Goal: Task Accomplishment & Management: Complete application form

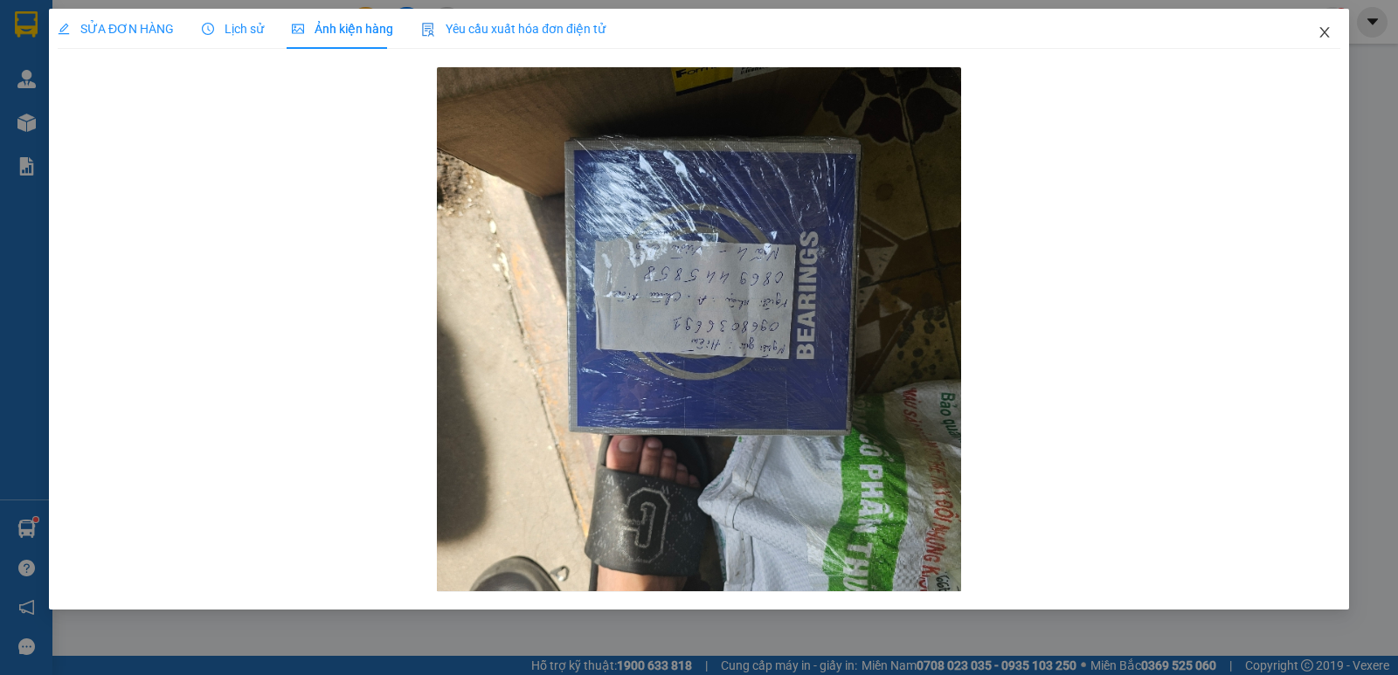
drag, startPoint x: 1320, startPoint y: 34, endPoint x: 271, endPoint y: 40, distance: 1049.1
click at [1319, 34] on icon "close" at bounding box center [1324, 32] width 14 height 14
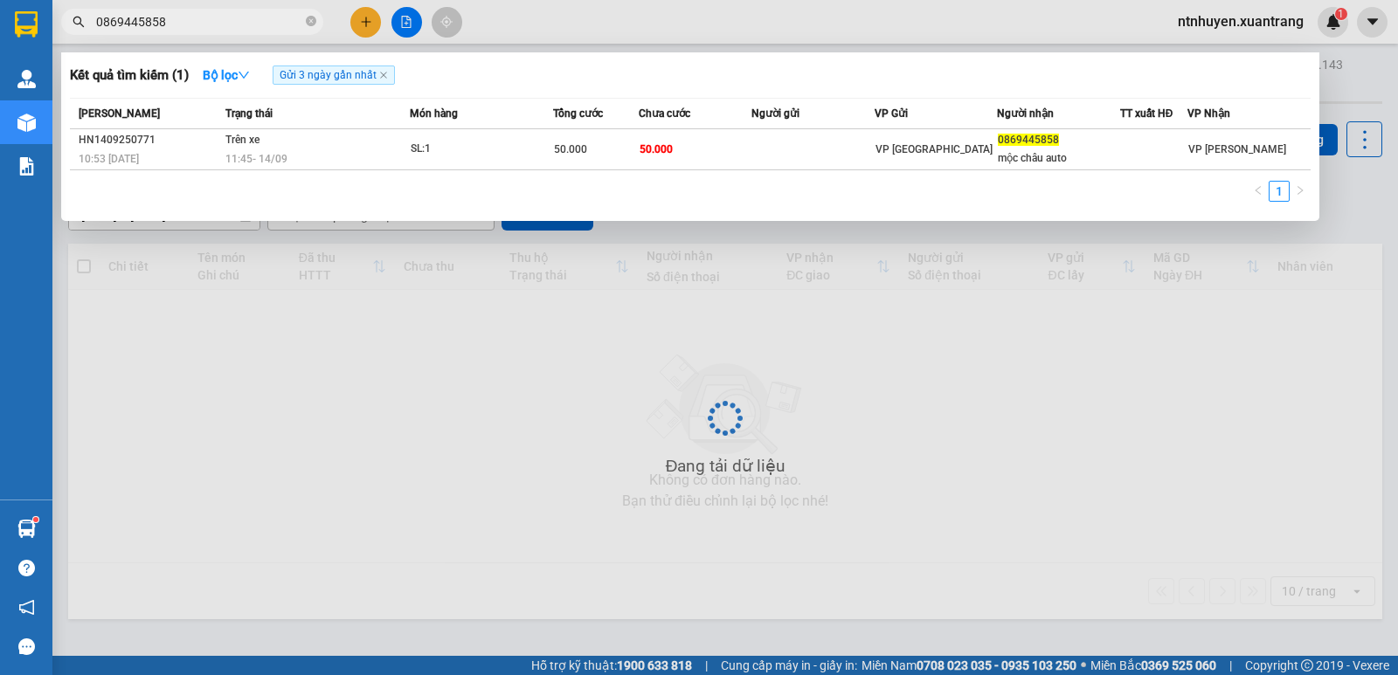
click at [204, 23] on input "0869445858" at bounding box center [199, 21] width 206 height 19
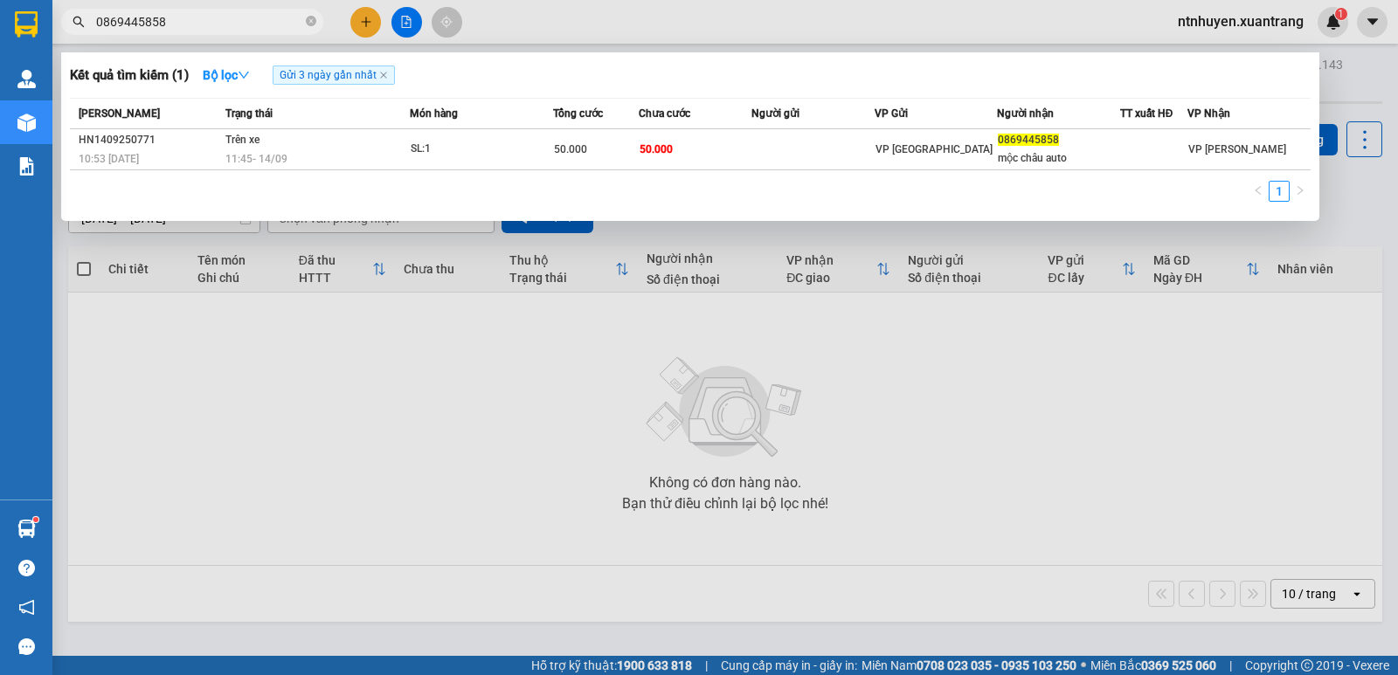
click at [204, 23] on input "0869445858" at bounding box center [199, 21] width 206 height 19
paste input "976946969"
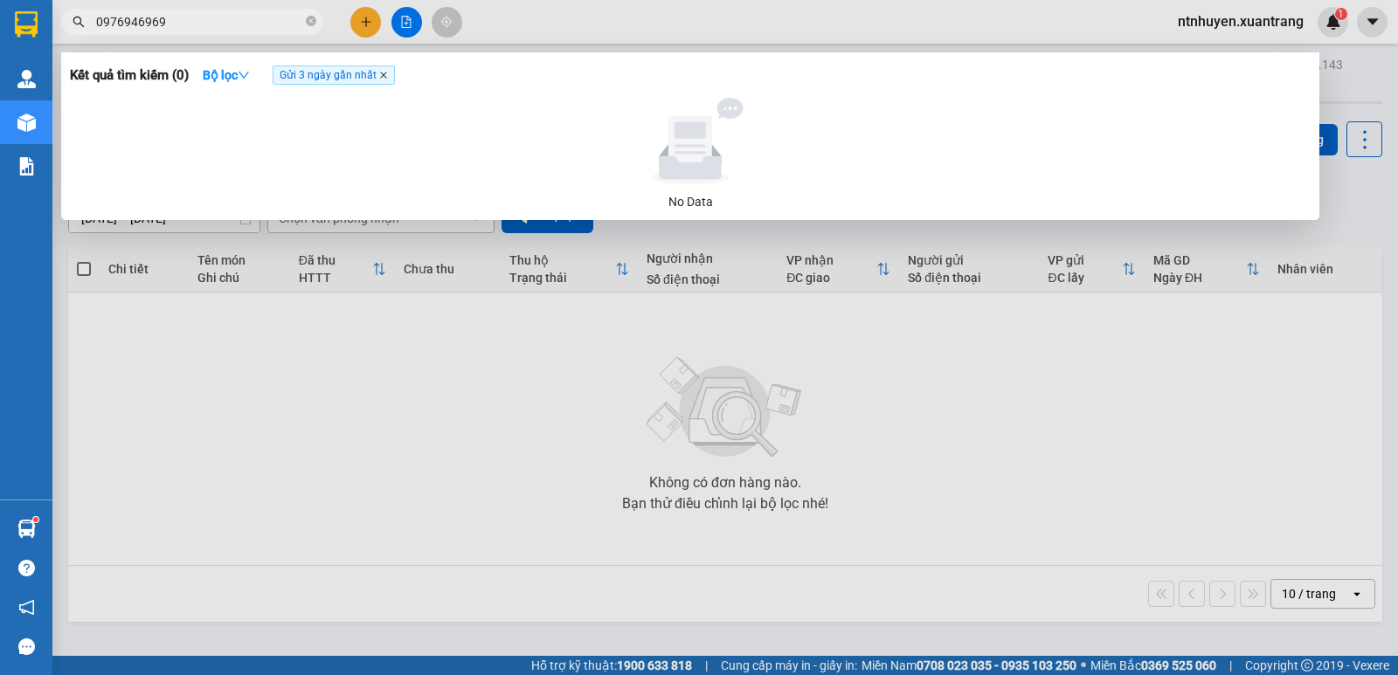
type input "0976946969"
click at [383, 77] on icon "close" at bounding box center [383, 75] width 9 height 9
radio input "true"
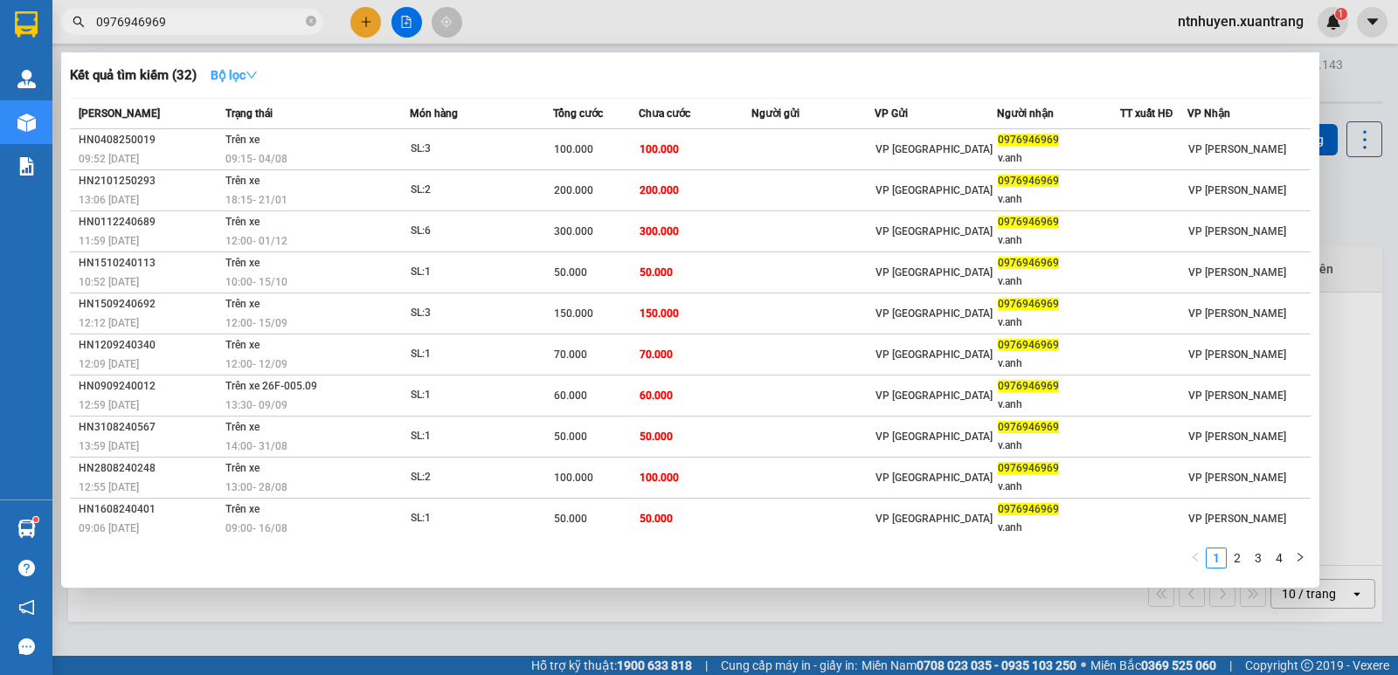
click at [257, 76] on icon "down" at bounding box center [251, 75] width 10 height 7
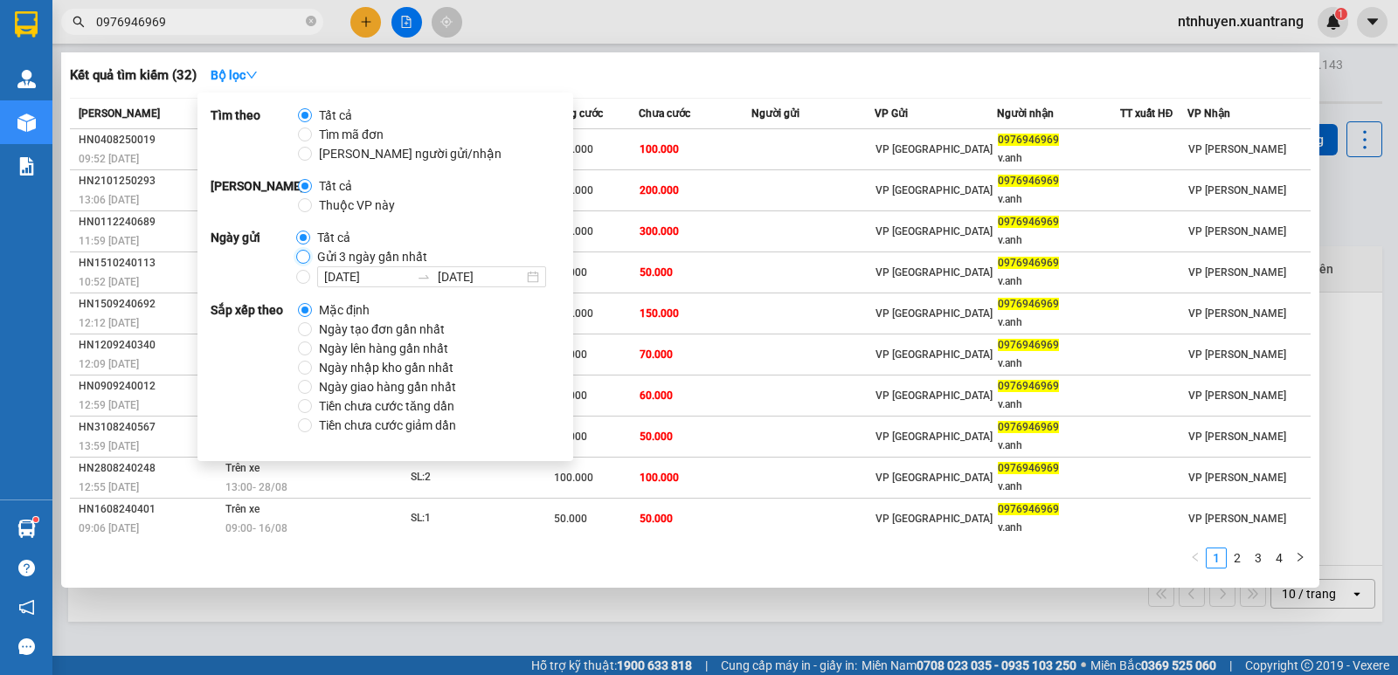
click at [304, 259] on input "Gửi 3 ngày gần nhất" at bounding box center [303, 257] width 14 height 14
radio input "true"
radio input "false"
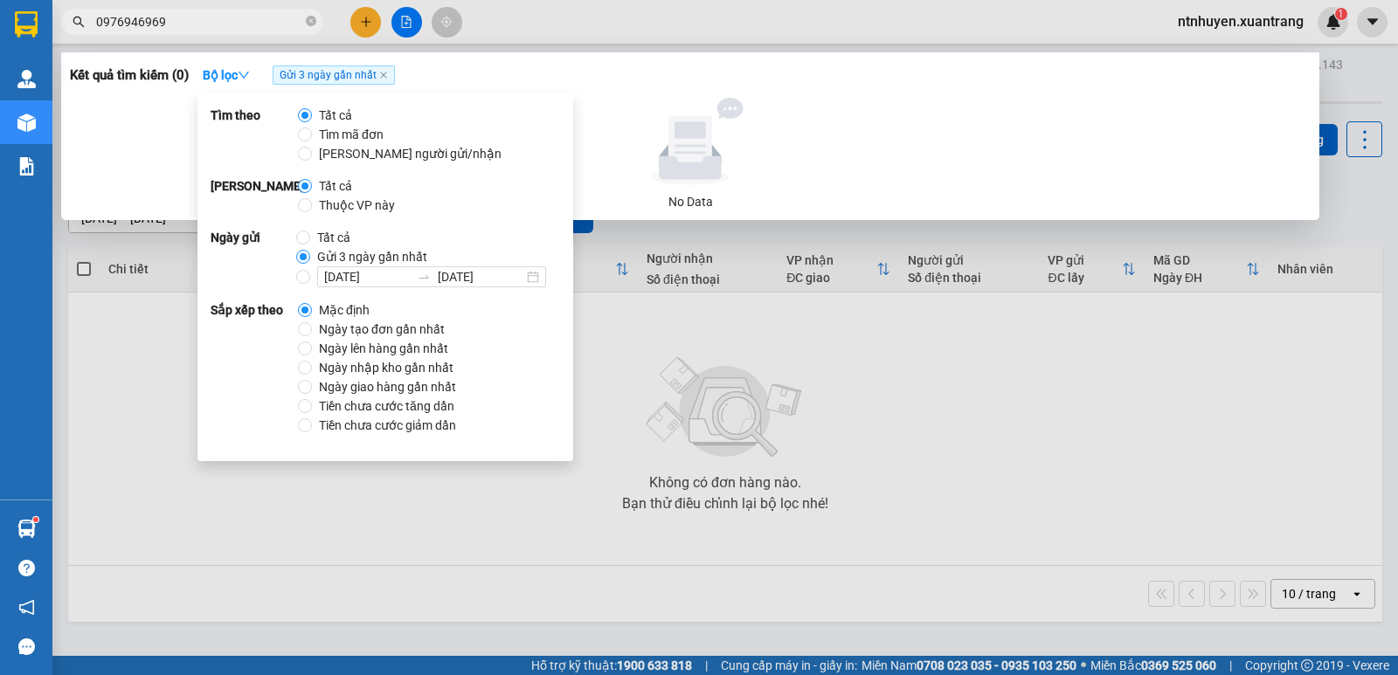
click at [516, 75] on div "Kết quả tìm kiếm ( 0 ) Bộ lọc Gửi 3 ngày gần nhất" at bounding box center [690, 75] width 1240 height 28
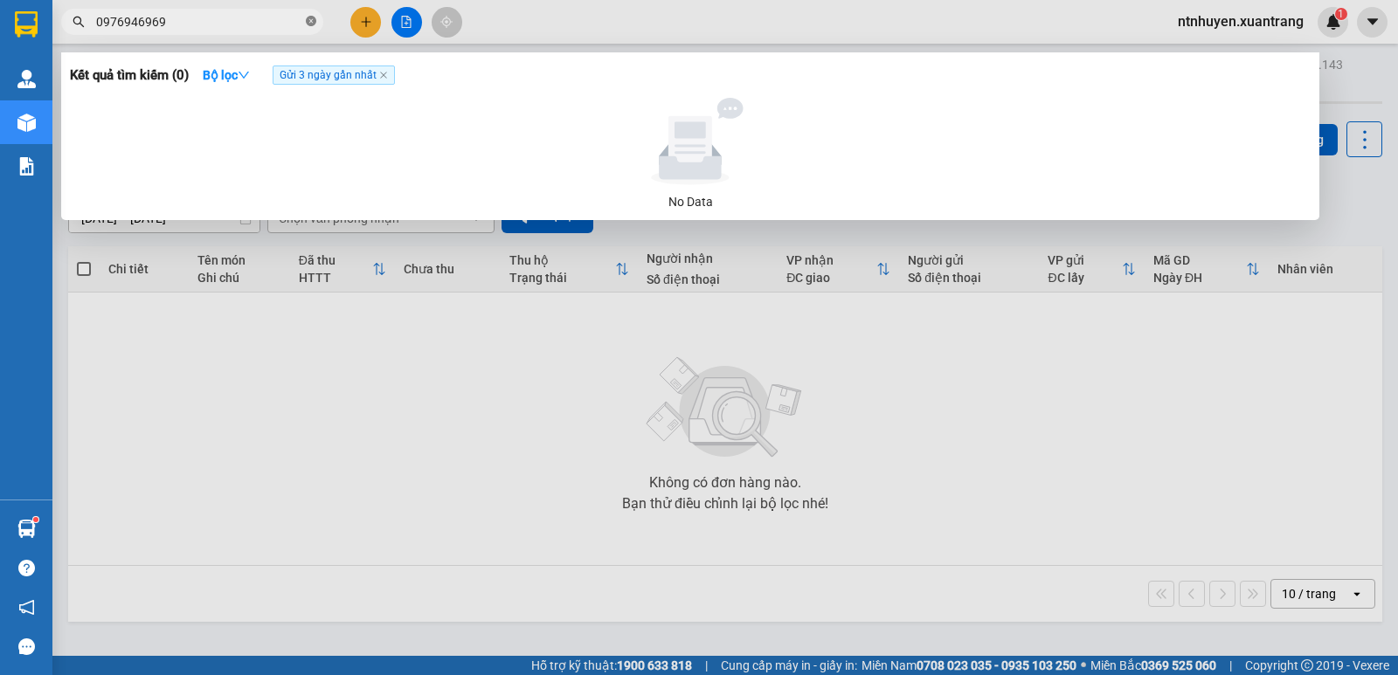
click at [308, 22] on icon "close-circle" at bounding box center [311, 21] width 10 height 10
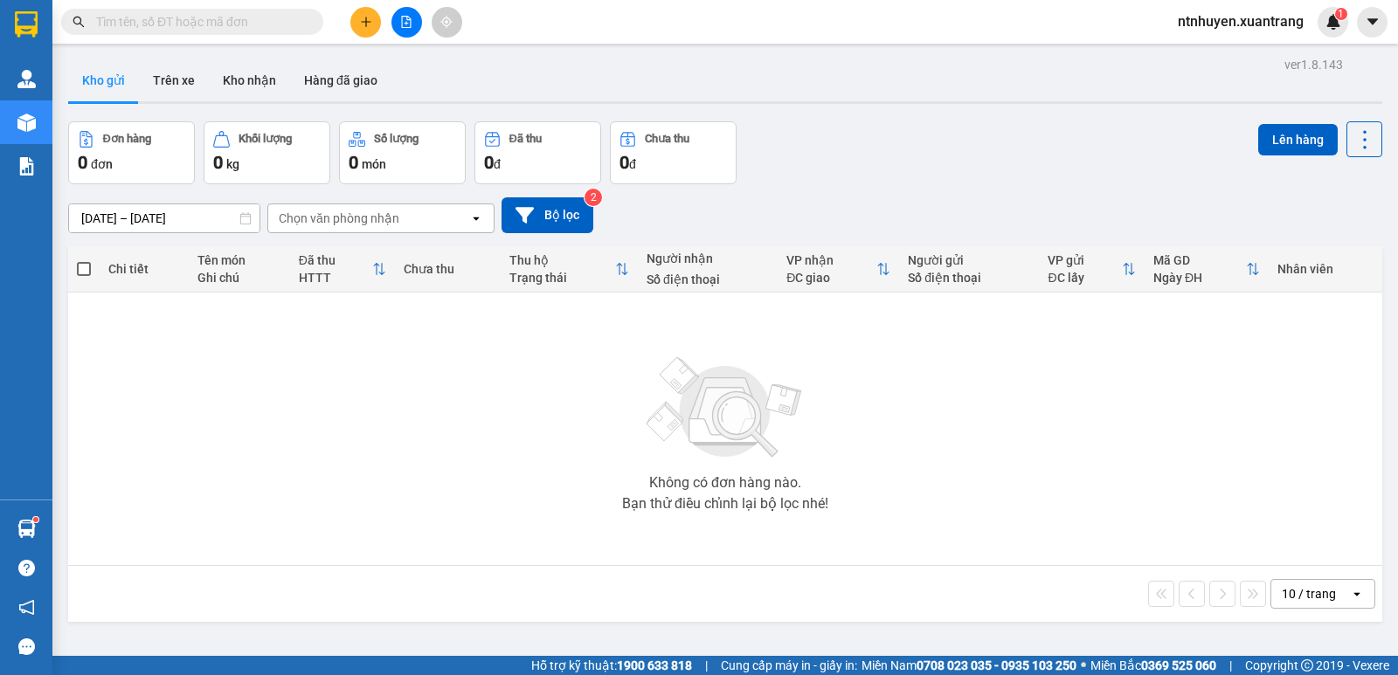
click at [263, 22] on input "text" at bounding box center [199, 21] width 206 height 19
click at [213, 25] on input "text" at bounding box center [199, 21] width 206 height 19
click at [269, 22] on input "text" at bounding box center [199, 21] width 206 height 19
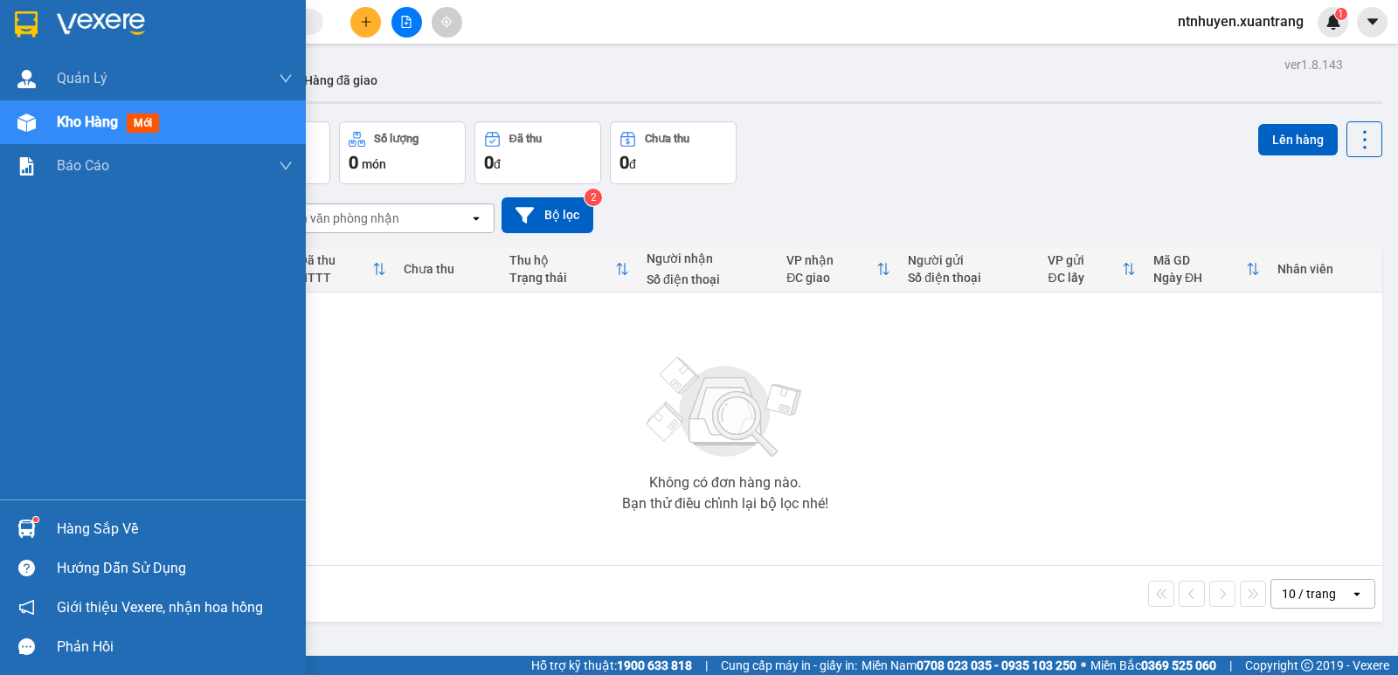
click at [92, 23] on img at bounding box center [101, 24] width 88 height 26
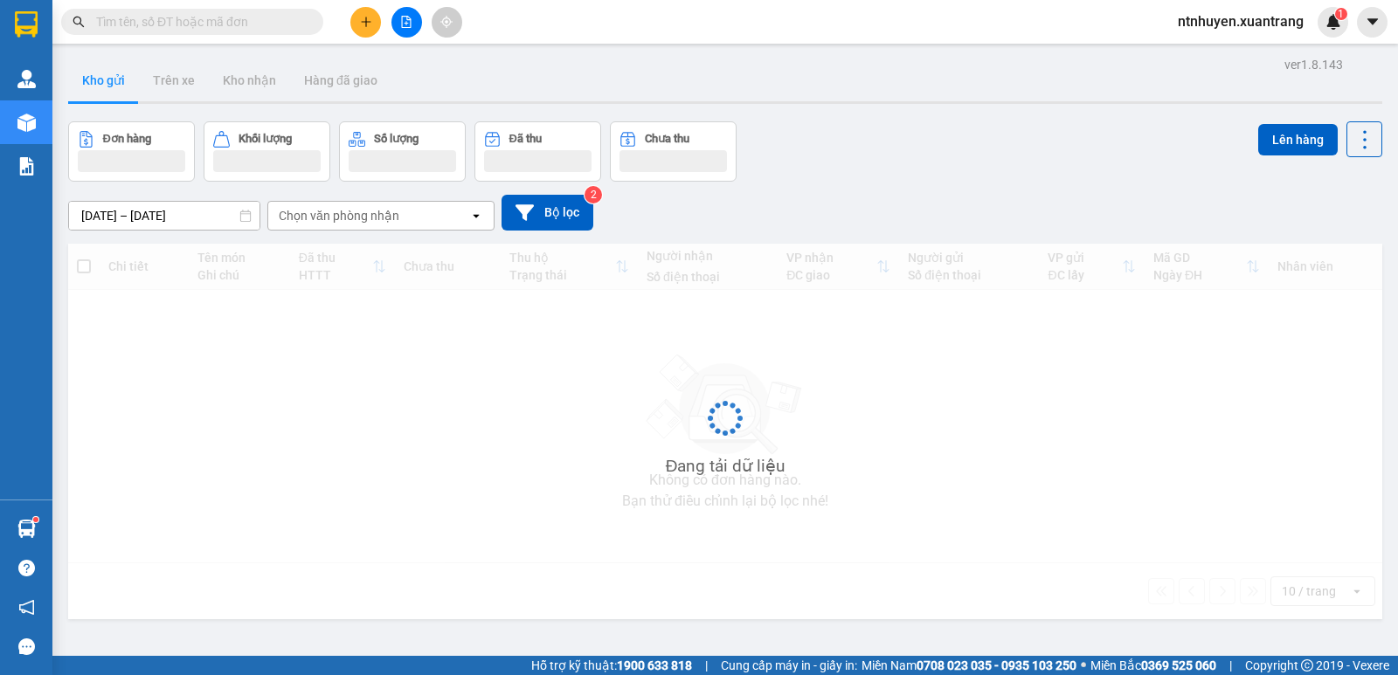
click at [414, 34] on button at bounding box center [406, 22] width 31 height 31
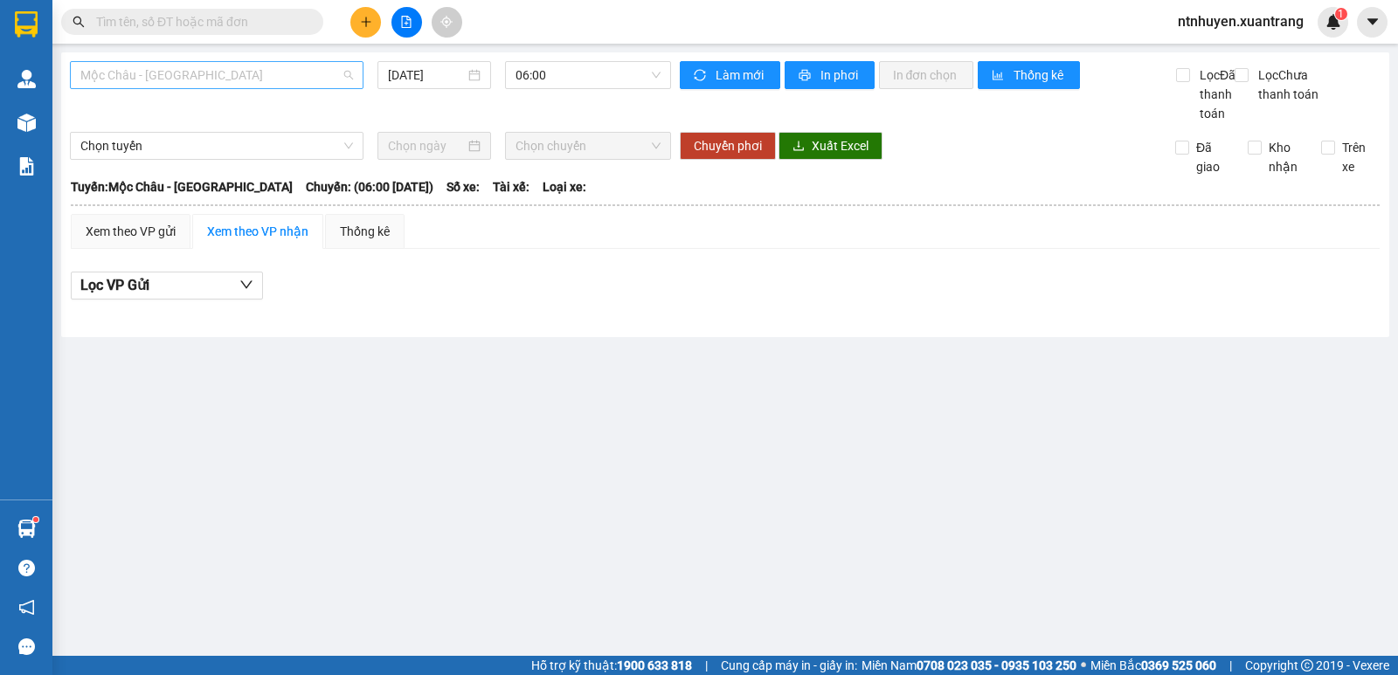
click at [237, 73] on span "Mộc Châu - [GEOGRAPHIC_DATA]" at bounding box center [216, 75] width 273 height 26
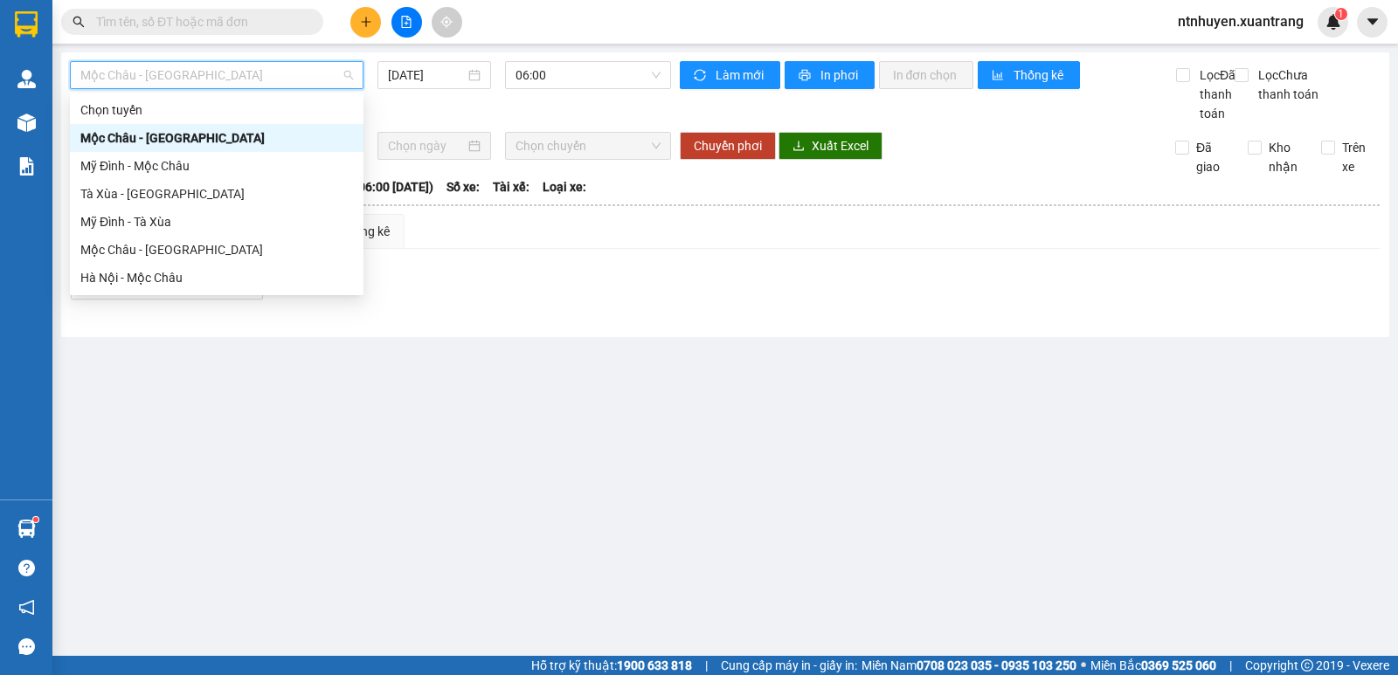
drag, startPoint x: 202, startPoint y: 144, endPoint x: 514, endPoint y: 87, distance: 317.0
click at [204, 144] on div "Mộc Châu - [GEOGRAPHIC_DATA]" at bounding box center [216, 137] width 273 height 19
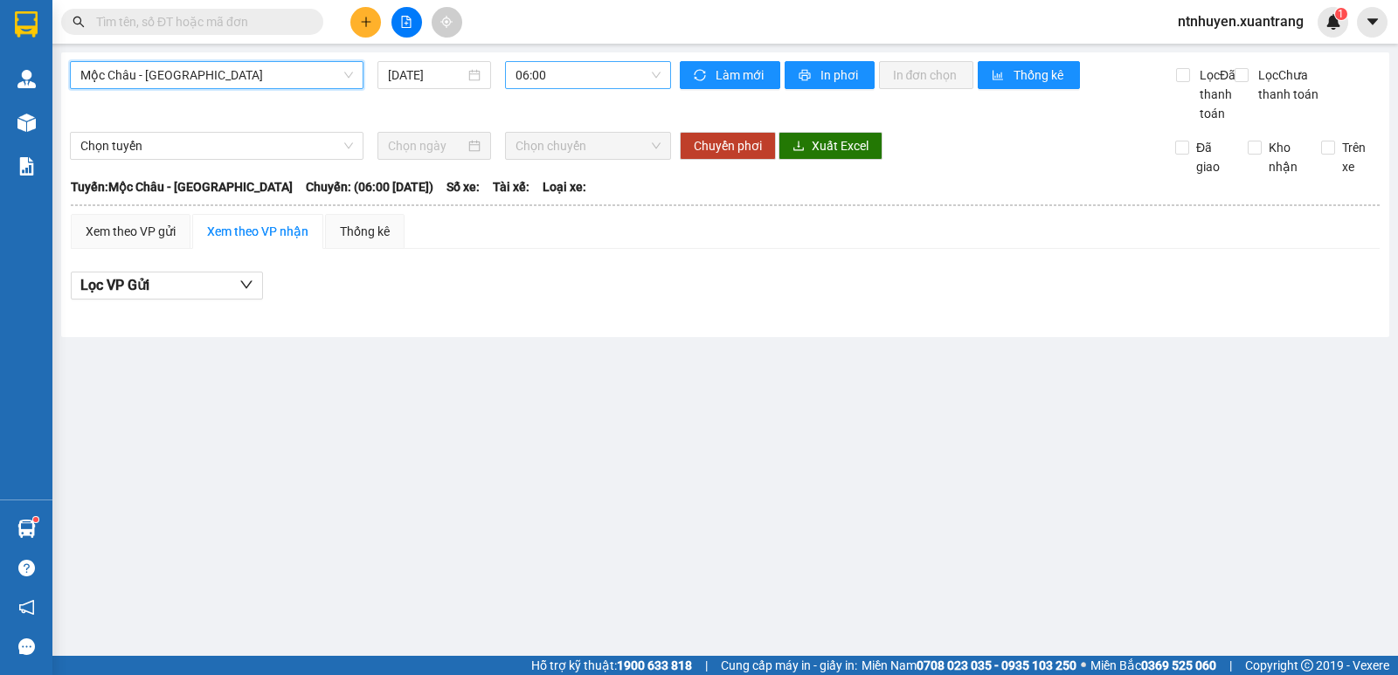
click at [539, 82] on span "06:00" at bounding box center [587, 75] width 144 height 26
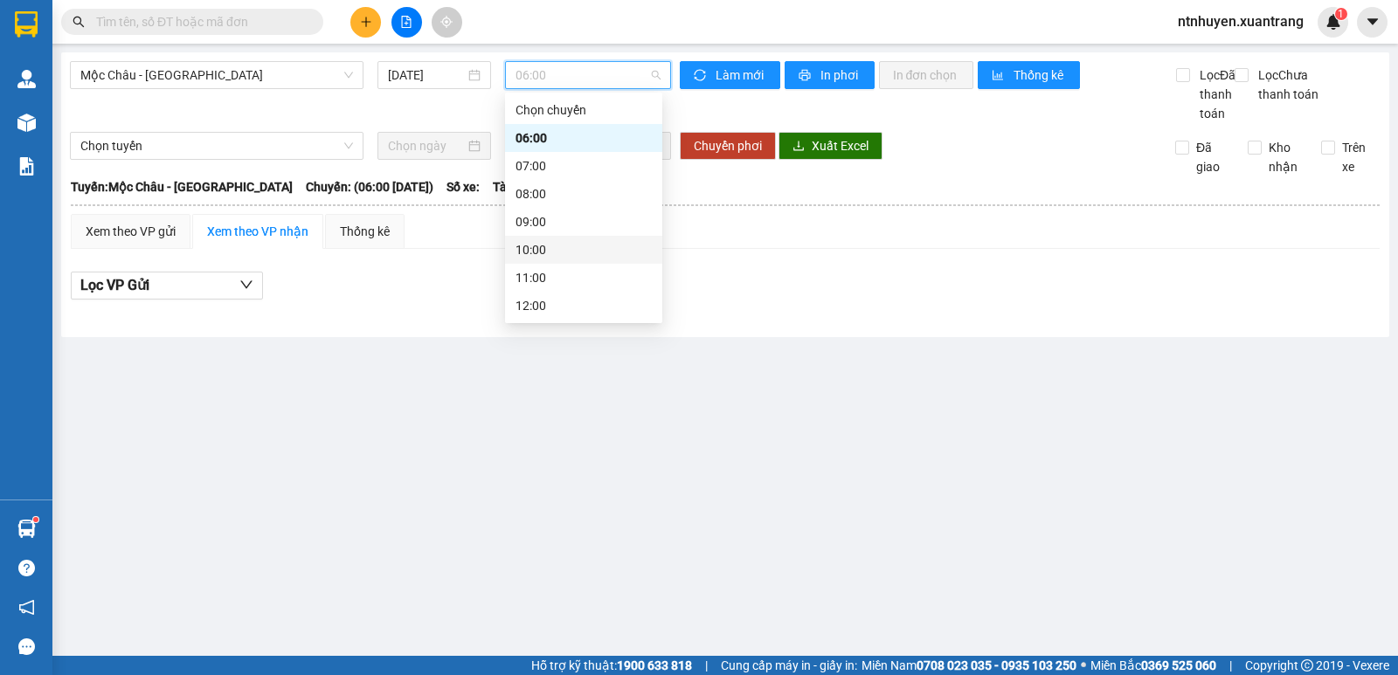
scroll to position [87, 0]
click at [562, 238] on div "13:00" at bounding box center [583, 246] width 136 height 19
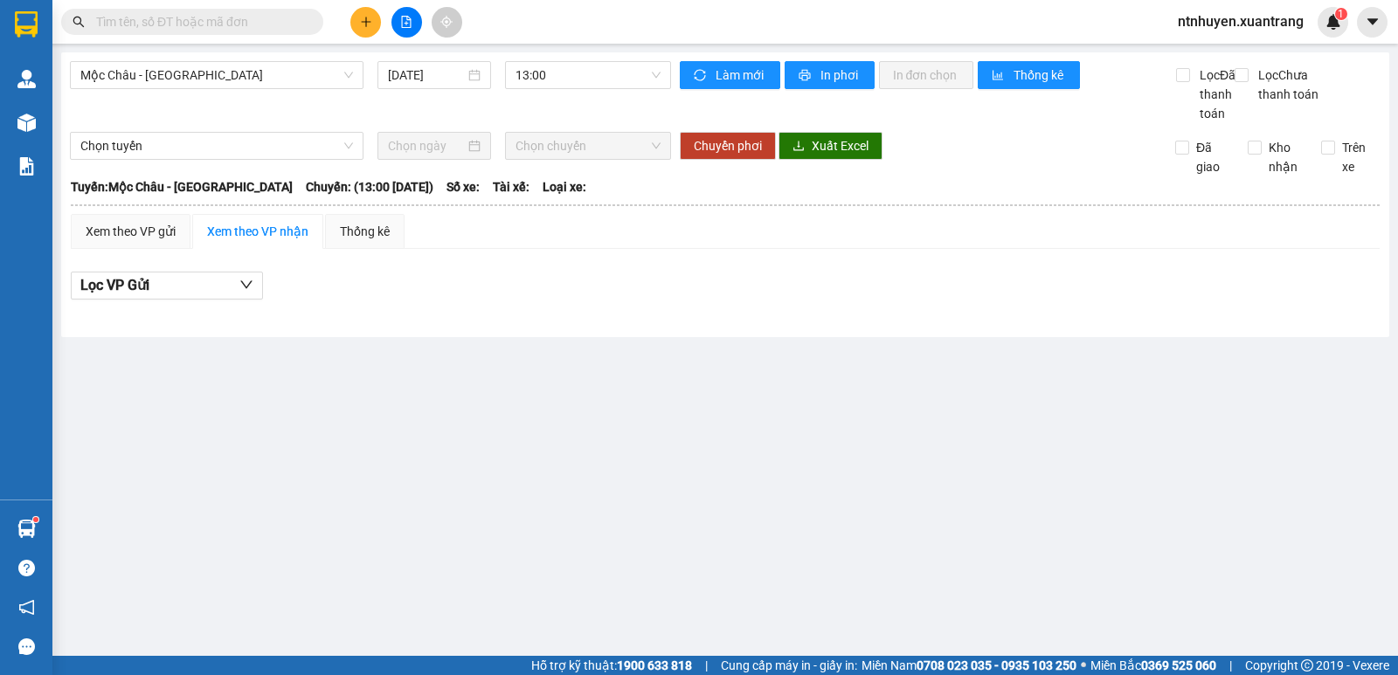
click at [246, 23] on input "text" at bounding box center [199, 21] width 206 height 19
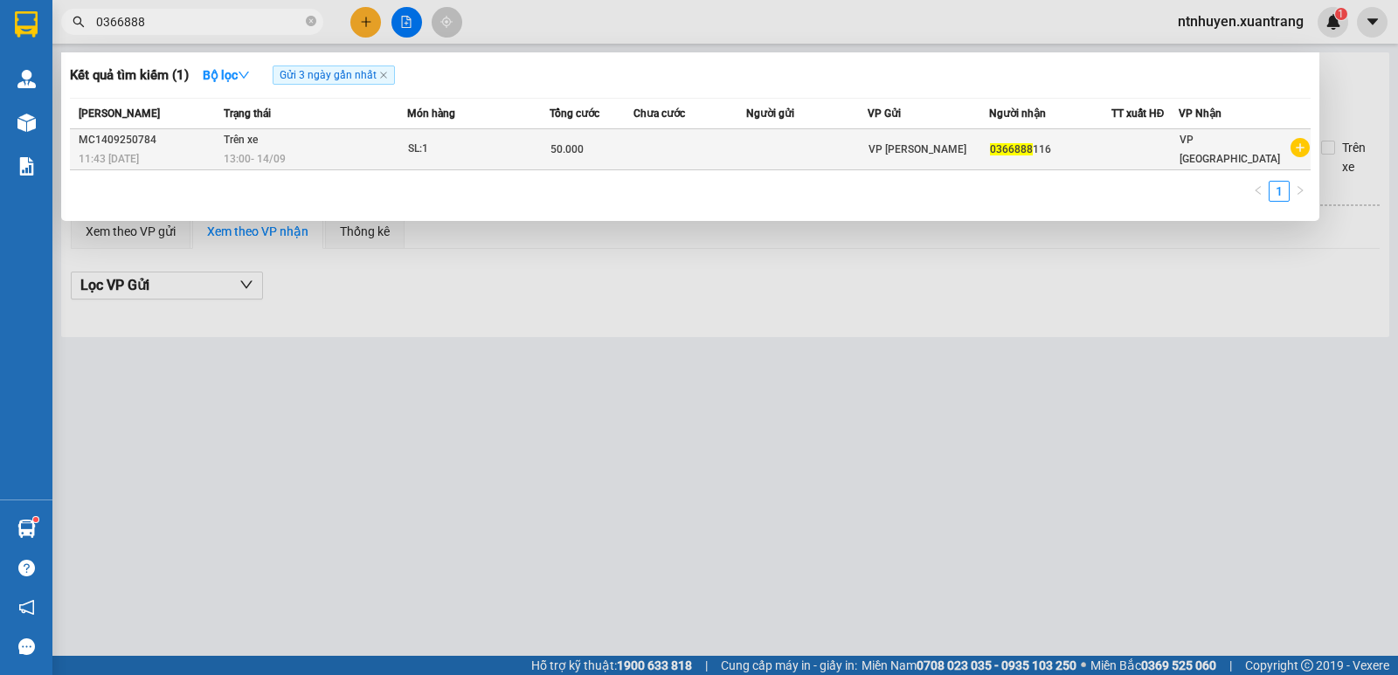
type input "0366888"
click at [328, 158] on div "13:00 [DATE]" at bounding box center [315, 158] width 182 height 19
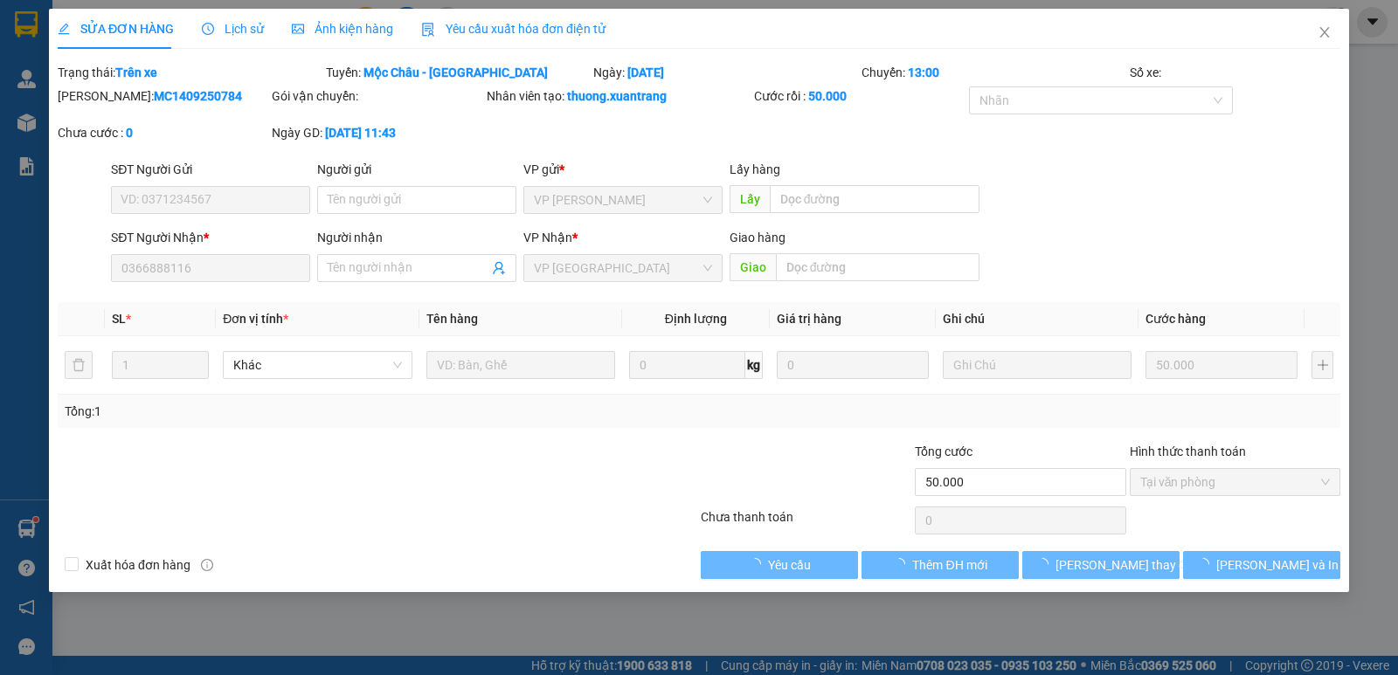
type input "0366888116"
type input "50.000"
type input "0"
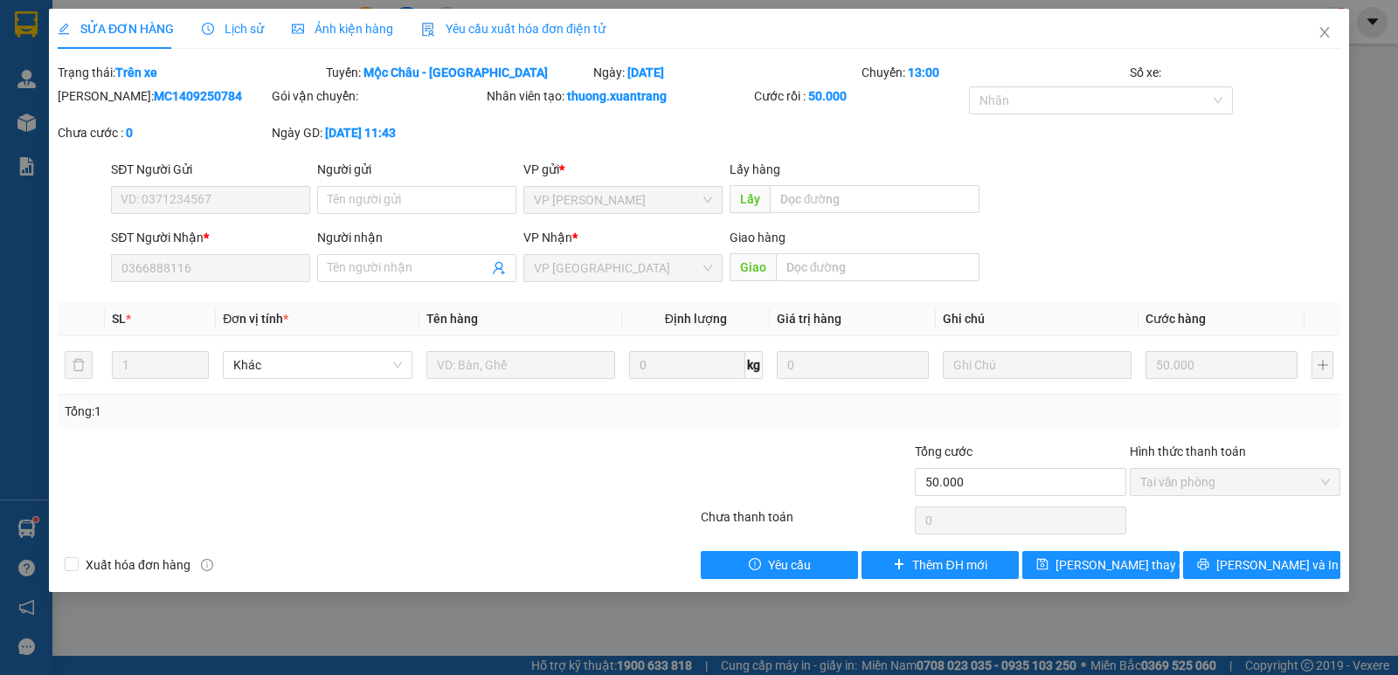
click at [329, 28] on span "Ảnh kiện hàng" at bounding box center [342, 29] width 101 height 14
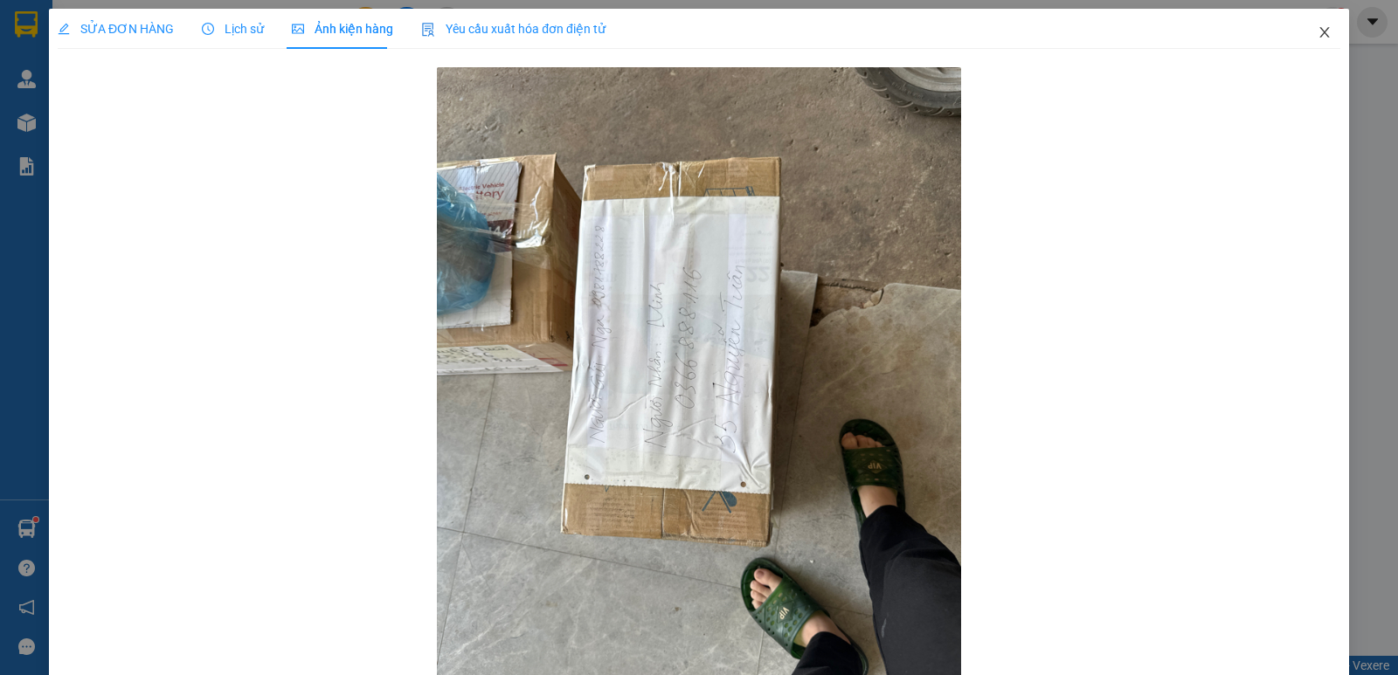
click at [1317, 32] on icon "close" at bounding box center [1324, 32] width 14 height 14
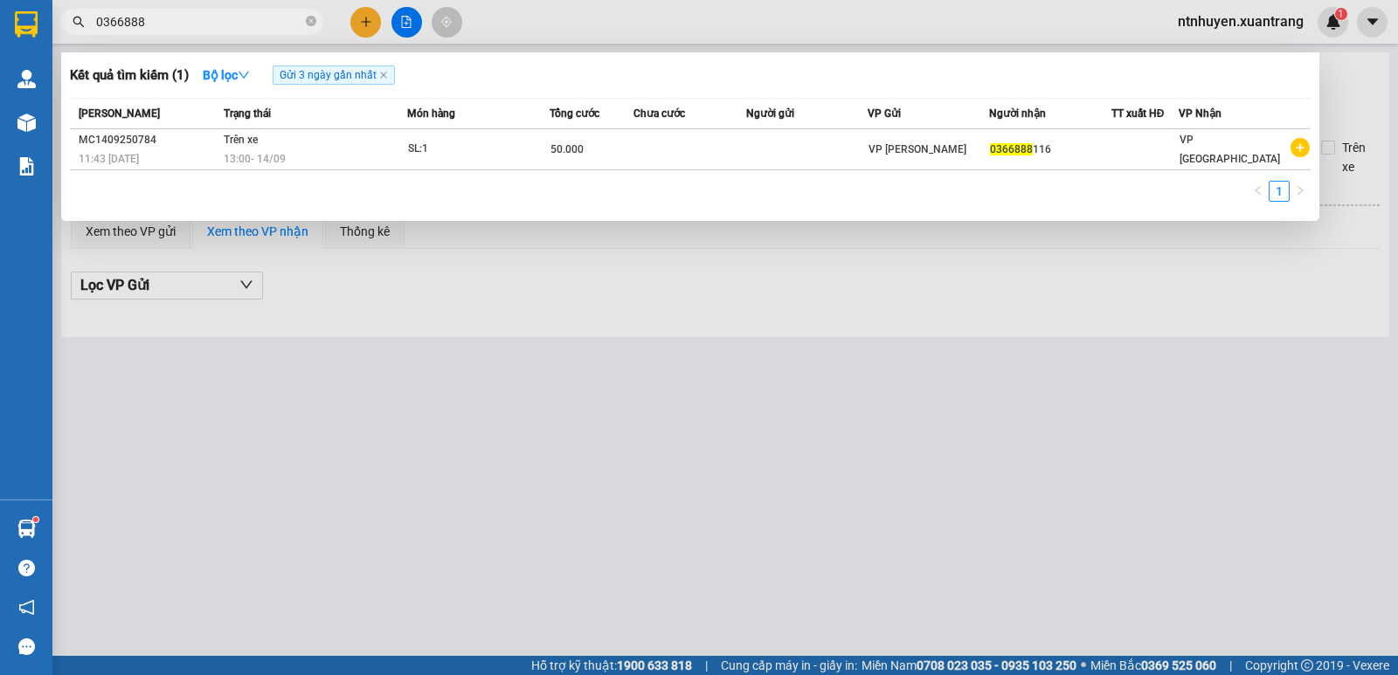
click at [258, 26] on input "0366888" at bounding box center [199, 21] width 206 height 19
click at [258, 24] on input "0366888116" at bounding box center [199, 21] width 206 height 19
type input "0366888116"
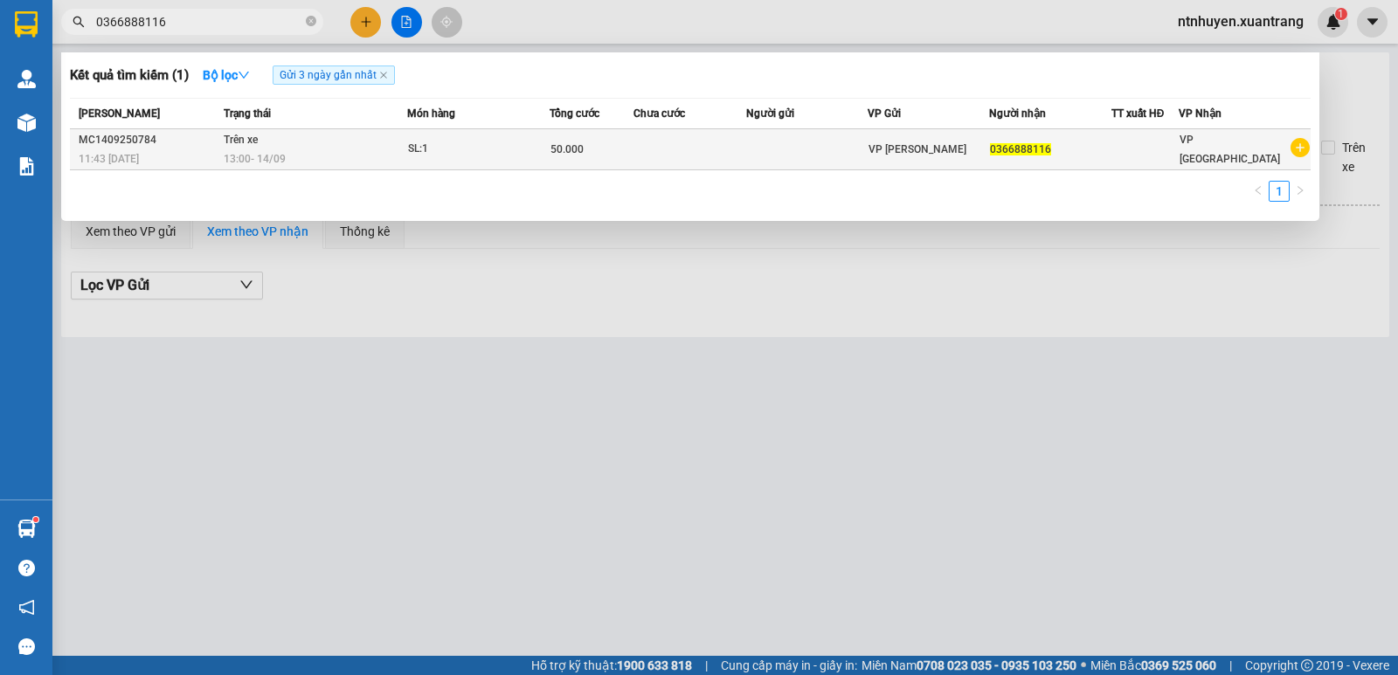
click at [295, 156] on div "13:00 [DATE]" at bounding box center [315, 158] width 182 height 19
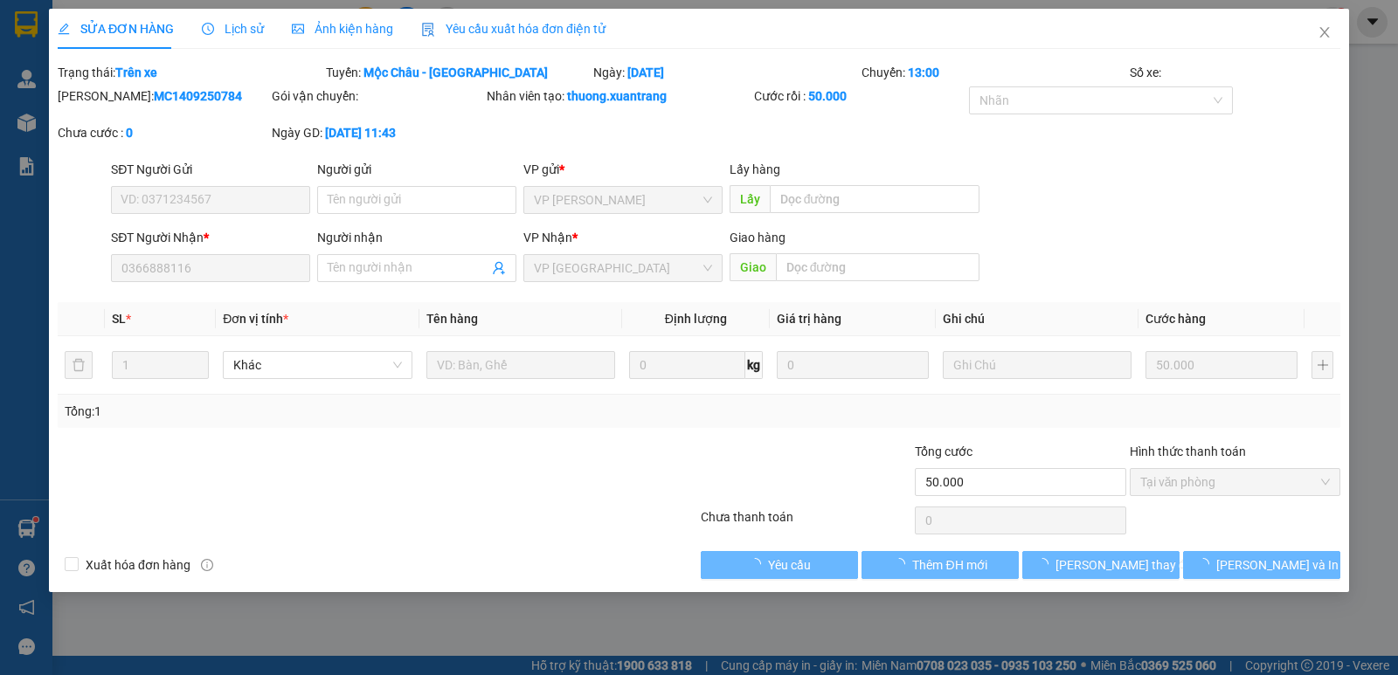
type input "0366888116"
type input "50.000"
type input "0"
